Goal: Transaction & Acquisition: Download file/media

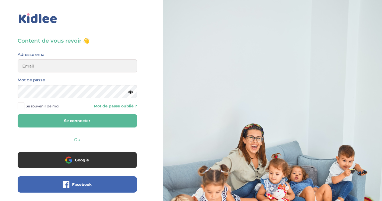
type input "florewitvoet@yahoo.fr"
click at [71, 121] on button "Se connecter" at bounding box center [77, 120] width 119 height 13
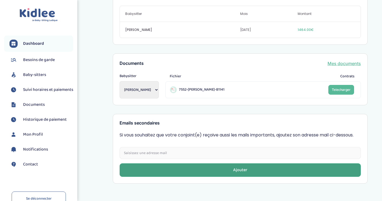
scroll to position [201, 0]
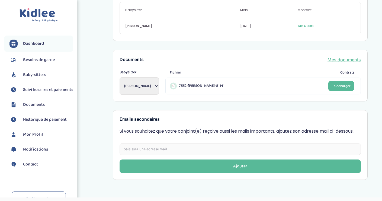
click at [35, 91] on span "Suivi horaires et paiements" at bounding box center [48, 89] width 50 height 7
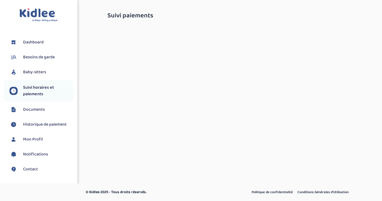
select select "octobre 2025"
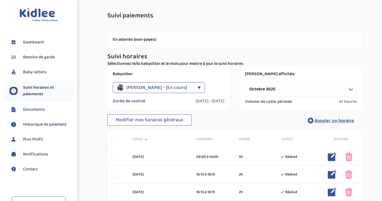
click at [30, 45] on span "Dashboard" at bounding box center [33, 42] width 21 height 7
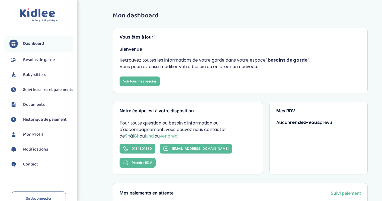
click at [34, 123] on span "Historique de paiement" at bounding box center [45, 119] width 44 height 7
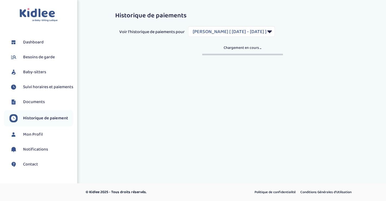
select select "2110"
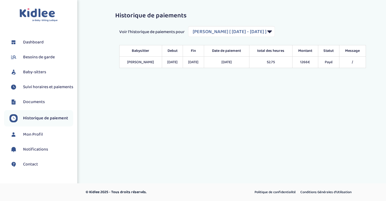
click at [200, 129] on div "Toggle navigation FAQ Witvoet Flore Dashboard Besoins de garde Baby-sitters Sui…" at bounding box center [193, 95] width 386 height 190
click at [27, 138] on span "Mon Profil" at bounding box center [33, 134] width 20 height 7
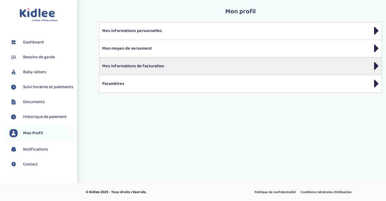
click at [114, 63] on p "Mes informations de facturation" at bounding box center [240, 66] width 277 height 7
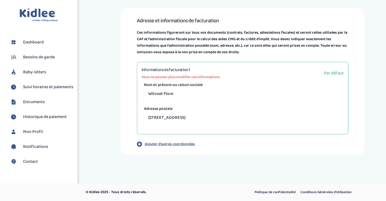
click at [30, 135] on span "Mon Profil" at bounding box center [33, 131] width 20 height 7
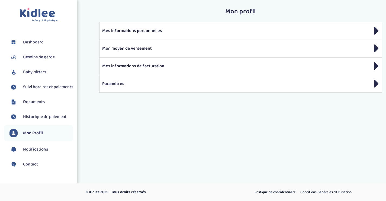
click at [32, 90] on span "Suivi horaires et paiements" at bounding box center [48, 87] width 50 height 7
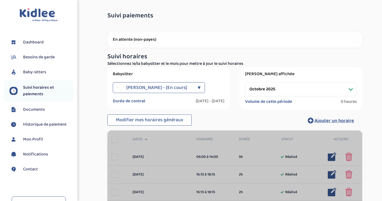
select select "octobre 2025"
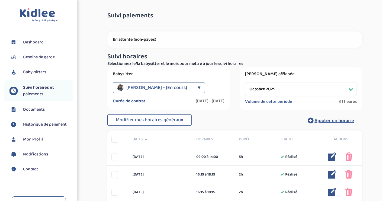
click at [31, 108] on span "Documents" at bounding box center [34, 109] width 22 height 7
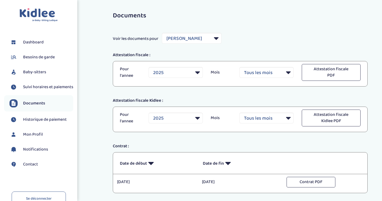
select select "43686"
select select "2025"
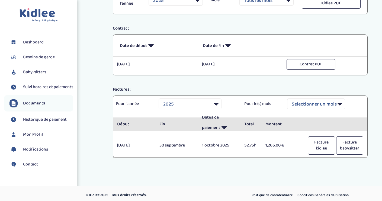
scroll to position [121, 0]
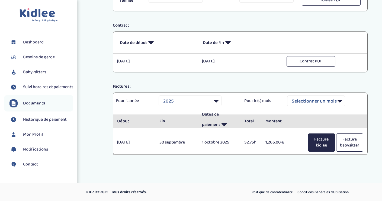
click at [324, 141] on button "Facture kidlee" at bounding box center [321, 142] width 27 height 18
click at [336, 84] on div "Factures :" at bounding box center [240, 86] width 263 height 7
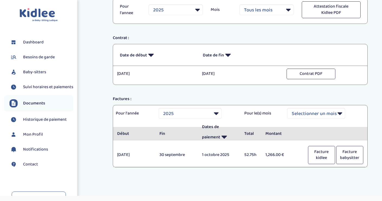
scroll to position [108, 0]
click at [273, 155] on p "1,266.00 €" at bounding box center [282, 154] width 34 height 7
click at [315, 156] on button "Facture kidlee" at bounding box center [321, 155] width 27 height 18
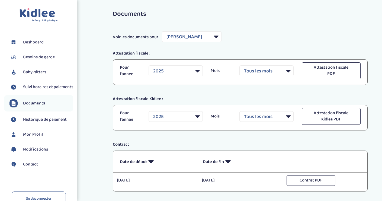
scroll to position [0, 0]
